Goal: Understand process/instructions: Learn how to perform a task or action

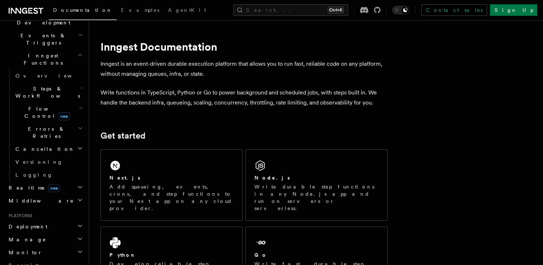
scroll to position [181, 0]
click at [33, 223] on span "Deployment" at bounding box center [27, 226] width 42 height 7
click at [29, 236] on span "Overview" at bounding box center [52, 239] width 74 height 6
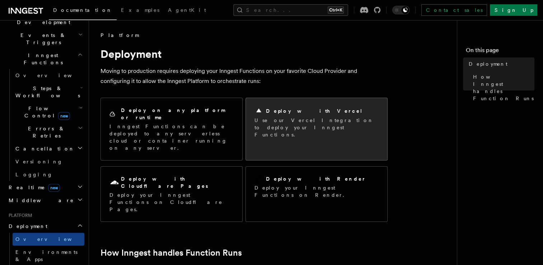
click at [275, 108] on h2 "Deploy with Vercel" at bounding box center [314, 110] width 97 height 7
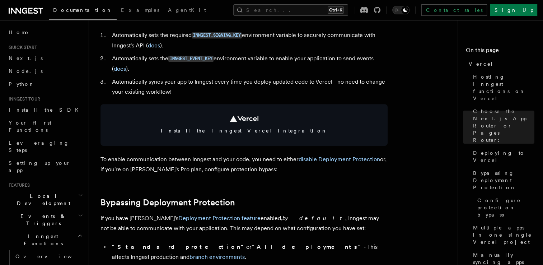
scroll to position [369, 0]
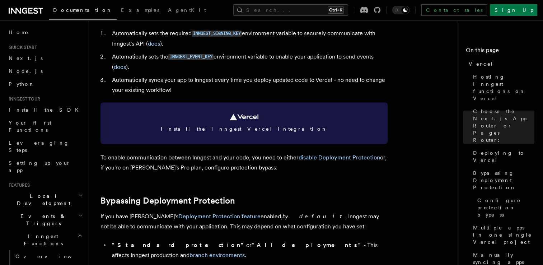
click at [224, 122] on link "Install the Inngest Vercel integration" at bounding box center [244, 123] width 287 height 42
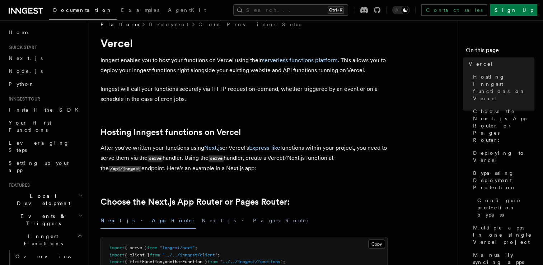
scroll to position [1, 0]
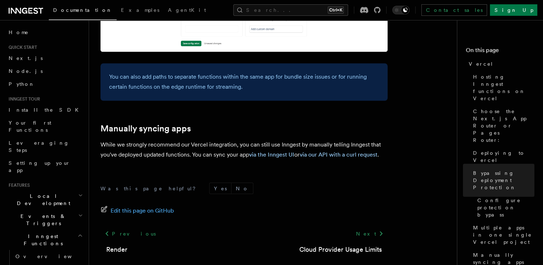
scroll to position [1243, 0]
